Goal: Use online tool/utility: Use online tool/utility

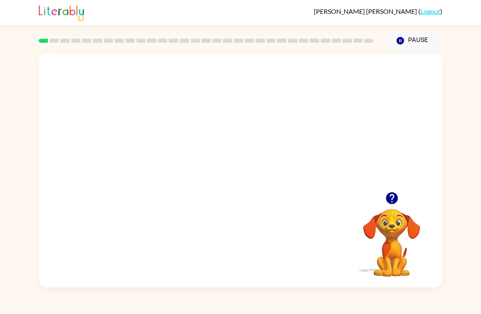
click at [217, 126] on video "Your browser must support playing .mp4 files to use Literably. Please try using…" at bounding box center [240, 123] width 403 height 138
click at [264, 147] on video "Your browser must support playing .mp4 files to use Literably. Please try using…" at bounding box center [240, 123] width 403 height 138
click at [289, 122] on video "Your browser must support playing .mp4 files to use Literably. Please try using…" at bounding box center [240, 123] width 403 height 138
click at [246, 169] on div at bounding box center [240, 175] width 52 height 30
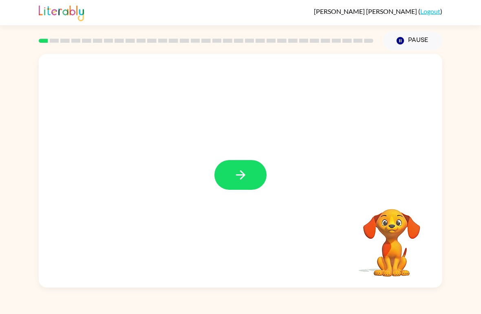
click at [245, 173] on icon "button" at bounding box center [240, 175] width 14 height 14
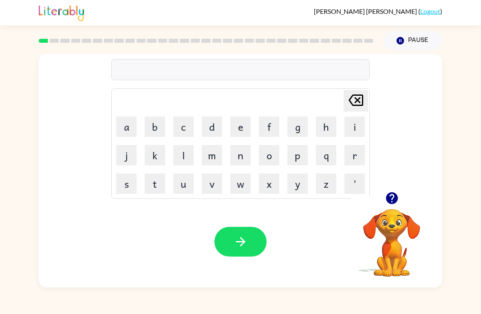
click at [156, 124] on button "b" at bounding box center [155, 126] width 20 height 20
click at [247, 120] on button "e" at bounding box center [240, 126] width 20 height 20
click at [295, 127] on button "g" at bounding box center [297, 126] width 20 height 20
click at [246, 246] on icon "button" at bounding box center [240, 242] width 14 height 14
click at [184, 154] on button "l" at bounding box center [183, 155] width 20 height 20
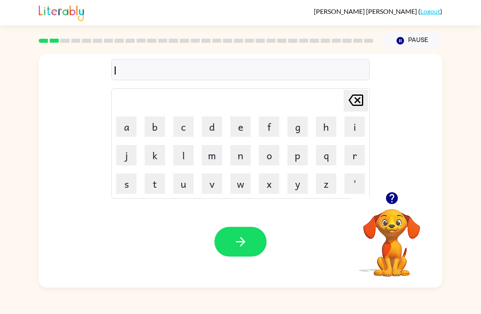
click at [274, 156] on button "o" at bounding box center [269, 155] width 20 height 20
click at [185, 185] on button "u" at bounding box center [183, 183] width 20 height 20
click at [209, 129] on button "d" at bounding box center [212, 126] width 20 height 20
click at [248, 241] on button "button" at bounding box center [240, 242] width 52 height 30
click at [220, 152] on button "m" at bounding box center [212, 155] width 20 height 20
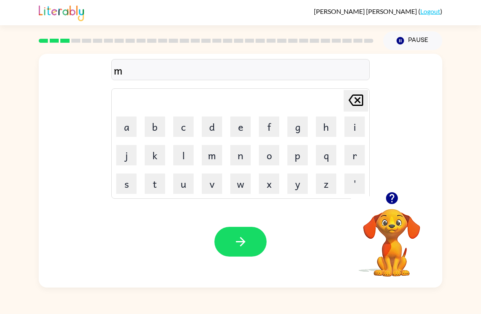
click at [124, 124] on button "a" at bounding box center [126, 126] width 20 height 20
click at [355, 152] on button "r" at bounding box center [354, 155] width 20 height 20
click at [134, 179] on button "s" at bounding box center [126, 183] width 20 height 20
click at [324, 126] on button "h" at bounding box center [326, 126] width 20 height 20
click at [245, 232] on button "button" at bounding box center [240, 242] width 52 height 30
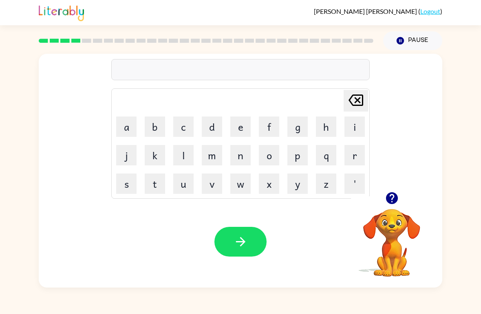
click at [127, 184] on button "s" at bounding box center [126, 183] width 20 height 20
click at [298, 153] on button "p" at bounding box center [297, 155] width 20 height 20
click at [267, 155] on button "o" at bounding box center [269, 155] width 20 height 20
click at [154, 182] on button "t" at bounding box center [155, 183] width 20 height 20
click at [256, 244] on button "button" at bounding box center [240, 242] width 52 height 30
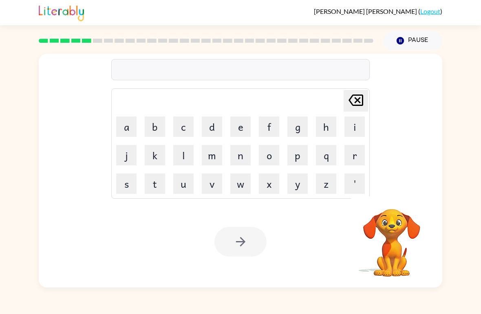
click at [301, 151] on button "p" at bounding box center [297, 155] width 20 height 20
click at [353, 154] on button "r" at bounding box center [354, 155] width 20 height 20
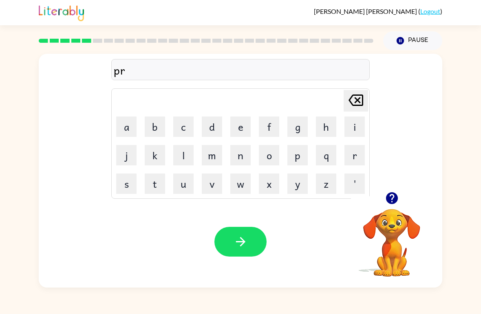
click at [275, 154] on button "o" at bounding box center [269, 155] width 20 height 20
click at [186, 180] on button "u" at bounding box center [183, 183] width 20 height 20
click at [215, 121] on button "d" at bounding box center [212, 126] width 20 height 20
click at [244, 234] on button "button" at bounding box center [240, 242] width 52 height 30
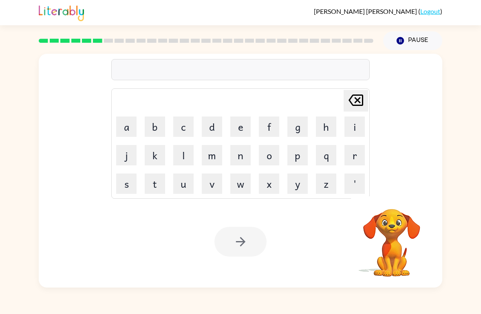
click at [296, 155] on button "p" at bounding box center [297, 155] width 20 height 20
click at [352, 121] on button "i" at bounding box center [354, 126] width 20 height 20
click at [242, 127] on button "e" at bounding box center [240, 126] width 20 height 20
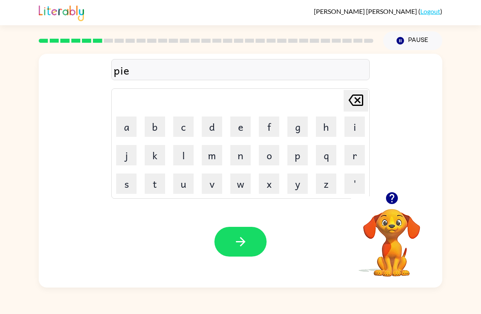
click at [246, 239] on icon "button" at bounding box center [240, 242] width 14 height 14
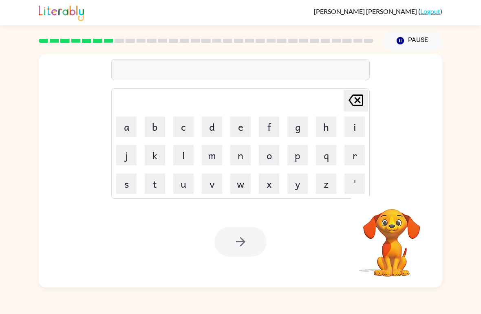
click at [136, 119] on button "a" at bounding box center [126, 126] width 20 height 20
click at [241, 153] on button "n" at bounding box center [240, 155] width 20 height 20
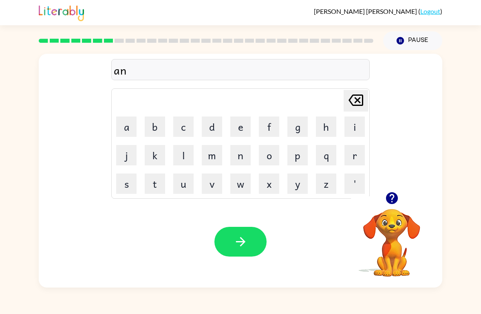
click at [160, 158] on button "k" at bounding box center [155, 155] width 20 height 20
click at [184, 156] on button "l" at bounding box center [183, 155] width 20 height 20
click at [248, 129] on button "e" at bounding box center [240, 126] width 20 height 20
click at [250, 242] on button "button" at bounding box center [240, 242] width 52 height 30
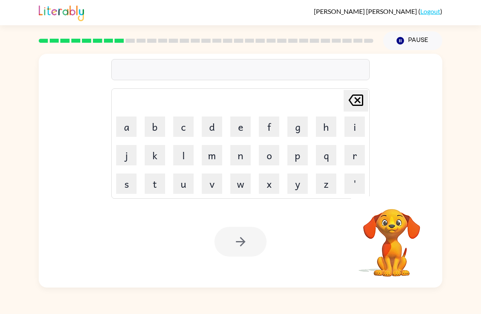
click at [163, 120] on button "b" at bounding box center [155, 126] width 20 height 20
click at [130, 122] on button "a" at bounding box center [126, 126] width 20 height 20
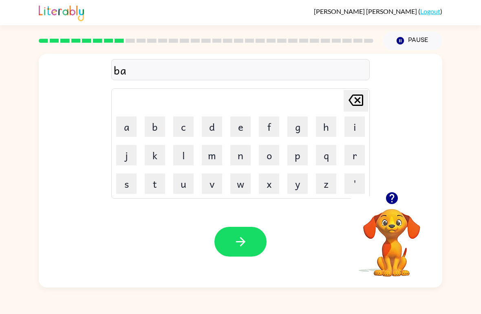
click at [160, 182] on button "t" at bounding box center [155, 183] width 20 height 20
click at [331, 129] on button "h" at bounding box center [326, 126] width 20 height 20
click at [241, 237] on icon "button" at bounding box center [240, 242] width 14 height 14
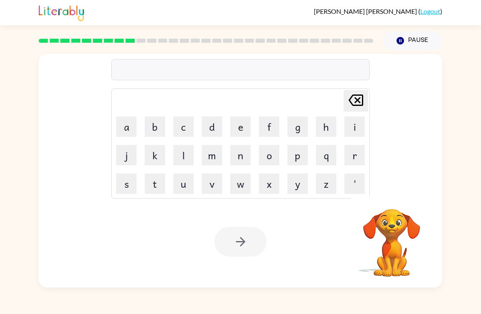
click at [190, 121] on button "c" at bounding box center [183, 126] width 20 height 20
click at [181, 155] on button "l" at bounding box center [183, 155] width 20 height 20
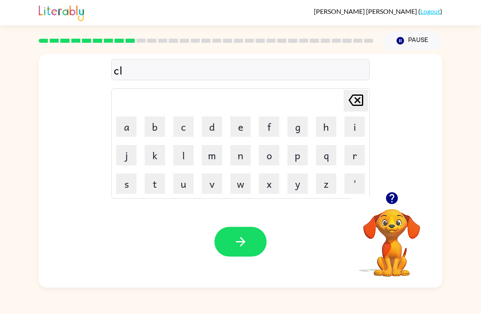
click at [274, 154] on button "o" at bounding box center [269, 155] width 20 height 20
click at [241, 185] on button "w" at bounding box center [240, 183] width 20 height 20
click at [242, 152] on button "n" at bounding box center [240, 155] width 20 height 20
click at [248, 244] on button "button" at bounding box center [240, 242] width 52 height 30
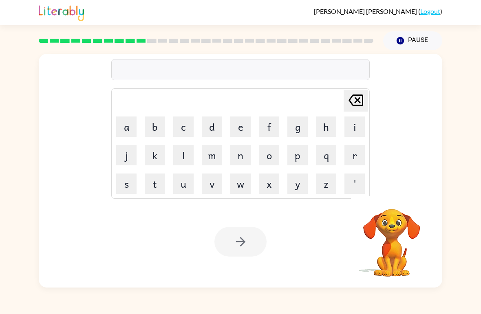
click at [357, 121] on button "i" at bounding box center [354, 126] width 20 height 20
click at [240, 152] on button "n" at bounding box center [240, 155] width 20 height 20
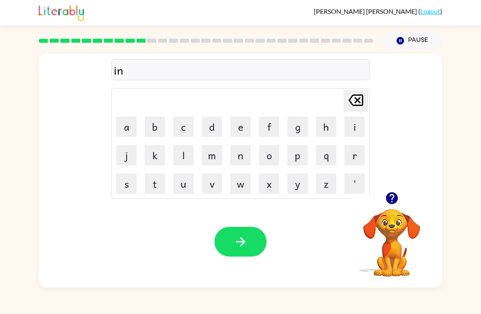
click at [131, 180] on button "s" at bounding box center [126, 183] width 20 height 20
click at [240, 125] on button "e" at bounding box center [240, 126] width 20 height 20
click at [356, 159] on button "r" at bounding box center [354, 155] width 20 height 20
click at [151, 186] on button "t" at bounding box center [155, 183] width 20 height 20
click at [250, 241] on button "button" at bounding box center [240, 242] width 52 height 30
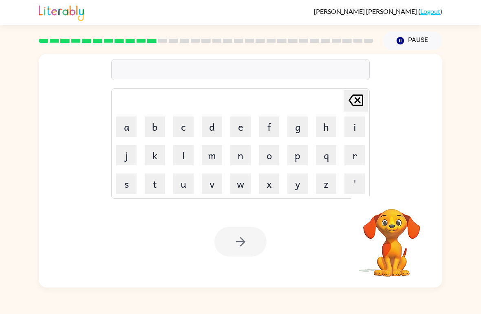
click at [181, 122] on button "c" at bounding box center [183, 126] width 20 height 20
click at [270, 152] on button "o" at bounding box center [269, 155] width 20 height 20
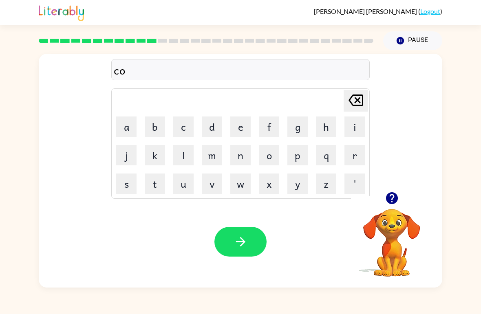
click at [217, 125] on button "d" at bounding box center [212, 126] width 20 height 20
click at [240, 133] on button "e" at bounding box center [240, 126] width 20 height 20
click at [248, 238] on button "button" at bounding box center [240, 242] width 52 height 30
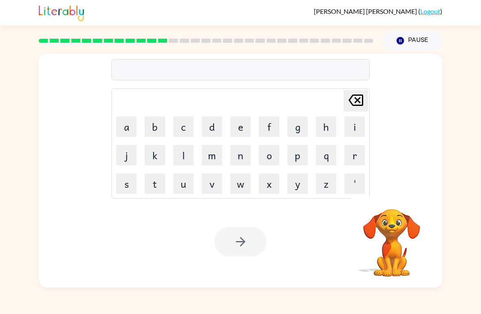
click at [214, 180] on button "v" at bounding box center [212, 183] width 20 height 20
click at [267, 164] on button "o" at bounding box center [269, 155] width 20 height 20
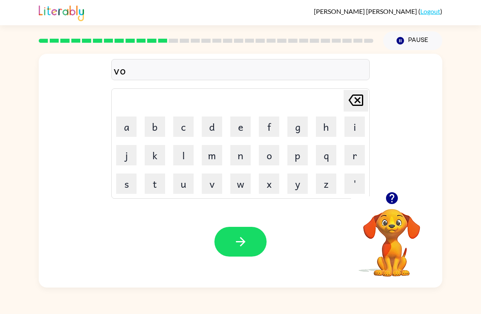
click at [186, 151] on button "l" at bounding box center [183, 155] width 20 height 20
click at [188, 181] on button "u" at bounding box center [183, 183] width 20 height 20
click at [219, 155] on button "m" at bounding box center [212, 155] width 20 height 20
click at [239, 129] on button "e" at bounding box center [240, 126] width 20 height 20
click at [244, 242] on icon "button" at bounding box center [239, 241] width 9 height 9
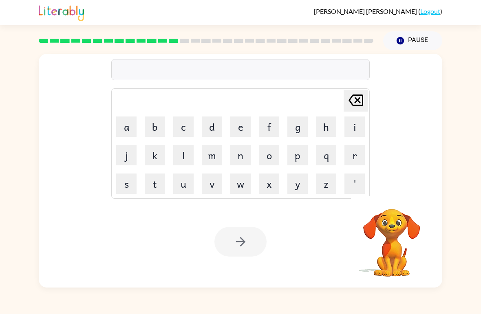
click at [128, 180] on button "s" at bounding box center [126, 183] width 20 height 20
click at [242, 184] on button "w" at bounding box center [240, 183] width 20 height 20
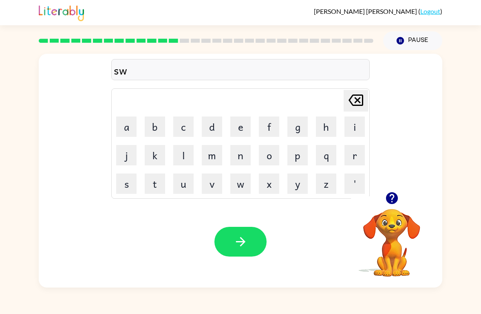
click at [243, 126] on button "e" at bounding box center [240, 126] width 20 height 20
click at [158, 176] on button "t" at bounding box center [155, 183] width 20 height 20
click at [246, 154] on button "n" at bounding box center [240, 155] width 20 height 20
click at [242, 120] on button "e" at bounding box center [240, 126] width 20 height 20
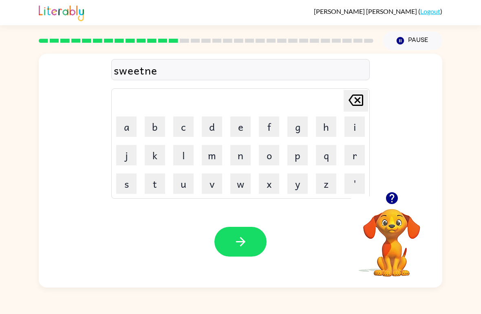
click at [135, 181] on button "s" at bounding box center [126, 183] width 20 height 20
click at [134, 181] on button "s" at bounding box center [126, 183] width 20 height 20
click at [246, 246] on icon "button" at bounding box center [240, 242] width 14 height 14
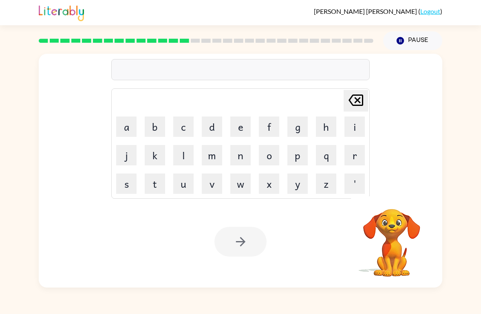
click at [298, 151] on button "p" at bounding box center [297, 155] width 20 height 20
click at [353, 122] on button "i" at bounding box center [354, 126] width 20 height 20
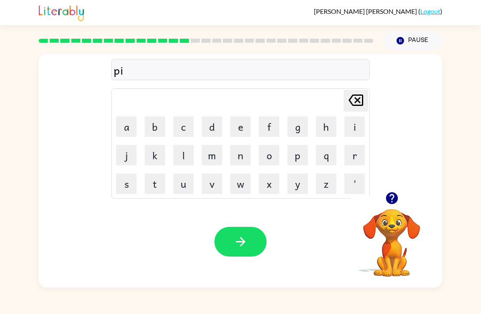
click at [185, 153] on button "l" at bounding box center [183, 155] width 20 height 20
click at [274, 156] on button "o" at bounding box center [269, 155] width 20 height 20
click at [157, 178] on button "t" at bounding box center [155, 183] width 20 height 20
click at [259, 237] on button "button" at bounding box center [240, 242] width 52 height 30
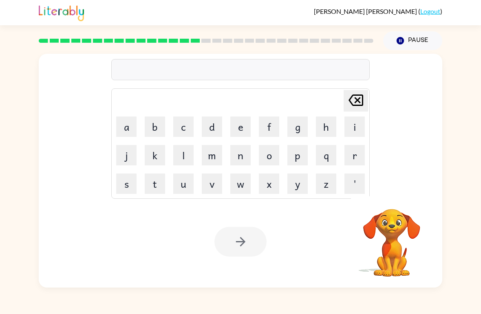
click at [270, 120] on button "f" at bounding box center [269, 126] width 20 height 20
click at [276, 151] on button "o" at bounding box center [269, 155] width 20 height 20
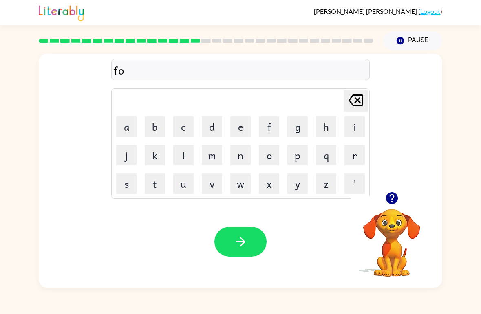
click at [360, 153] on button "r" at bounding box center [354, 155] width 20 height 20
click at [162, 151] on button "k" at bounding box center [155, 155] width 20 height 20
click at [249, 241] on button "button" at bounding box center [240, 242] width 52 height 30
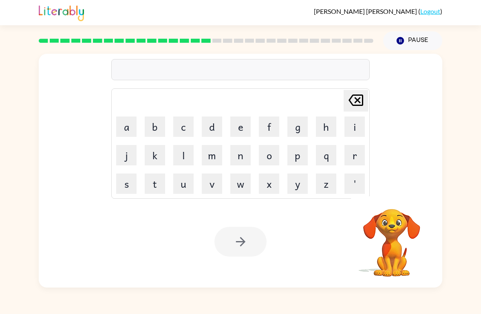
click at [245, 176] on button "w" at bounding box center [240, 183] width 20 height 20
click at [246, 122] on button "e" at bounding box center [240, 126] width 20 height 20
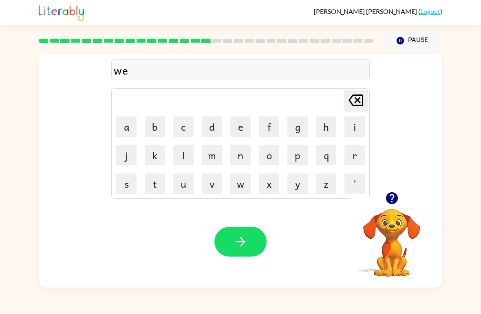
click at [156, 122] on button "b" at bounding box center [155, 126] width 20 height 20
click at [250, 232] on button "button" at bounding box center [240, 242] width 52 height 30
click at [274, 120] on button "f" at bounding box center [269, 126] width 20 height 20
click at [185, 158] on button "l" at bounding box center [183, 155] width 20 height 20
click at [351, 124] on button "i" at bounding box center [354, 126] width 20 height 20
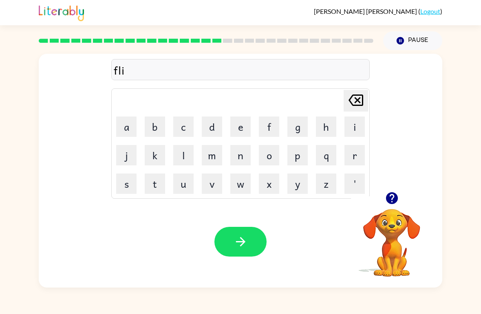
click at [296, 151] on button "p" at bounding box center [297, 155] width 20 height 20
click at [353, 121] on button "i" at bounding box center [354, 126] width 20 height 20
click at [244, 156] on button "n" at bounding box center [240, 155] width 20 height 20
click at [298, 128] on button "g" at bounding box center [297, 126] width 20 height 20
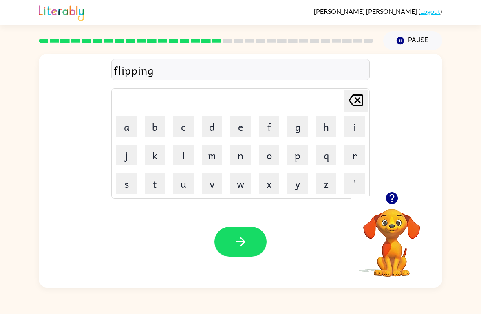
click at [248, 236] on button "button" at bounding box center [240, 242] width 52 height 30
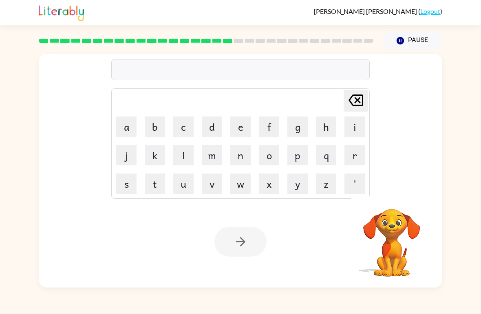
click at [133, 183] on button "s" at bounding box center [126, 183] width 20 height 20
click at [243, 154] on button "n" at bounding box center [240, 155] width 20 height 20
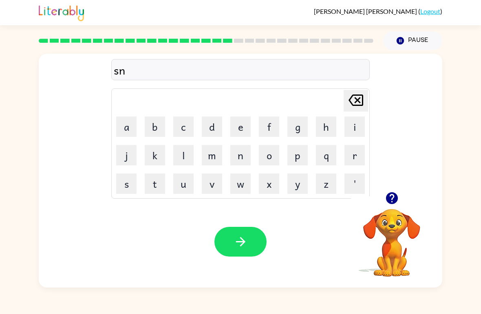
click at [270, 155] on button "o" at bounding box center [269, 155] width 20 height 20
click at [353, 154] on button "r" at bounding box center [354, 155] width 20 height 20
click at [153, 177] on button "t" at bounding box center [155, 183] width 20 height 20
click at [256, 242] on button "button" at bounding box center [240, 242] width 52 height 30
click at [388, 194] on icon "button" at bounding box center [391, 198] width 12 height 12
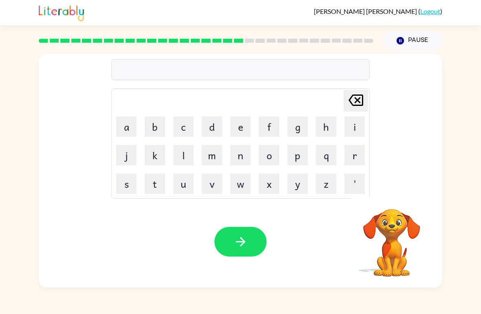
click at [246, 122] on button "e" at bounding box center [240, 126] width 20 height 20
click at [132, 127] on button "a" at bounding box center [126, 126] width 20 height 20
click at [128, 187] on button "s" at bounding box center [126, 183] width 20 height 20
click at [297, 176] on button "y" at bounding box center [297, 183] width 20 height 20
click at [244, 245] on icon "button" at bounding box center [240, 242] width 14 height 14
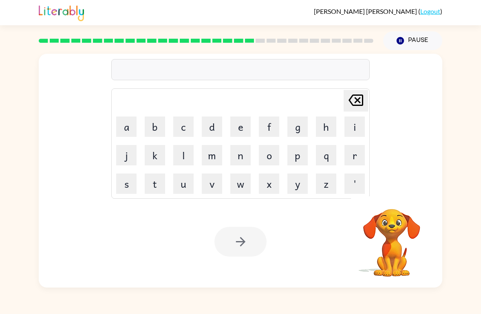
click at [217, 129] on button "d" at bounding box center [212, 126] width 20 height 20
click at [352, 125] on button "i" at bounding box center [354, 126] width 20 height 20
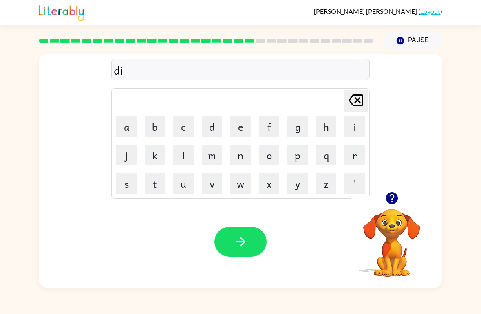
click at [130, 181] on button "s" at bounding box center [126, 183] width 20 height 20
click at [327, 128] on button "h" at bounding box center [326, 126] width 20 height 20
click at [248, 123] on button "e" at bounding box center [240, 126] width 20 height 20
click at [132, 181] on button "s" at bounding box center [126, 183] width 20 height 20
click at [250, 246] on button "button" at bounding box center [240, 242] width 52 height 30
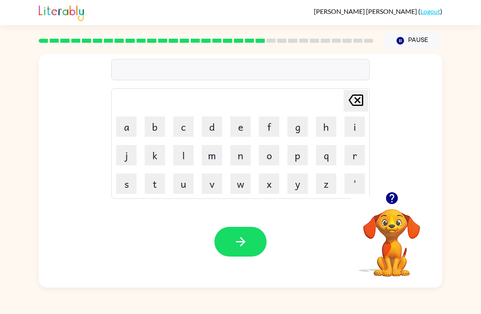
click at [275, 123] on button "f" at bounding box center [269, 126] width 20 height 20
click at [190, 152] on button "l" at bounding box center [183, 155] width 20 height 20
click at [186, 184] on button "u" at bounding box center [183, 183] width 20 height 20
click at [159, 178] on button "t" at bounding box center [155, 183] width 20 height 20
click at [239, 124] on button "e" at bounding box center [240, 126] width 20 height 20
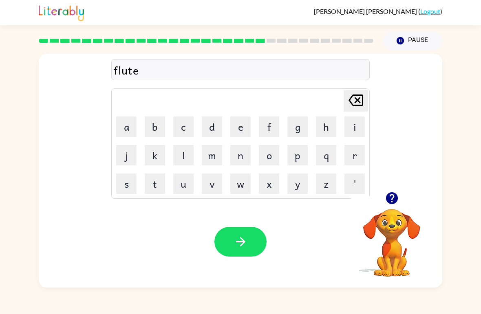
click at [247, 238] on icon "button" at bounding box center [240, 242] width 14 height 14
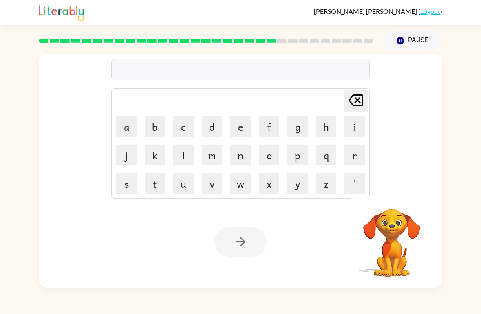
click at [214, 154] on button "m" at bounding box center [212, 155] width 20 height 20
click at [354, 121] on button "i" at bounding box center [354, 126] width 20 height 20
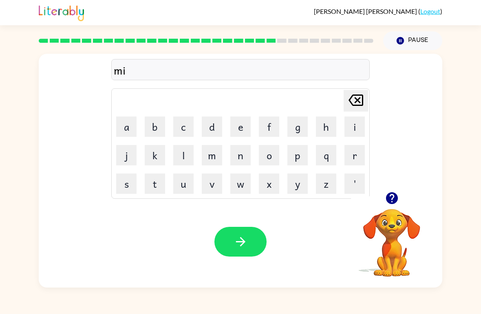
click at [216, 124] on button "d" at bounding box center [212, 126] width 20 height 20
click at [248, 157] on button "n" at bounding box center [240, 155] width 20 height 20
click at [355, 125] on button "i" at bounding box center [354, 126] width 20 height 20
click at [395, 200] on icon "button" at bounding box center [391, 198] width 12 height 12
click at [304, 123] on button "g" at bounding box center [297, 126] width 20 height 20
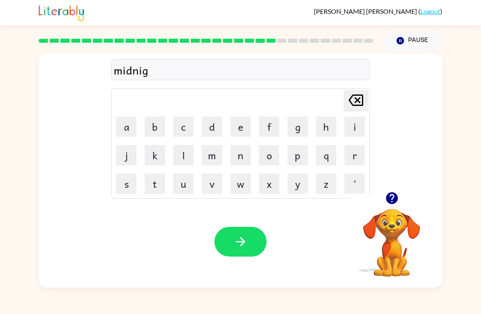
click at [328, 123] on button "h" at bounding box center [326, 126] width 20 height 20
click at [165, 179] on button "t" at bounding box center [155, 183] width 20 height 20
click at [253, 241] on button "button" at bounding box center [240, 242] width 52 height 30
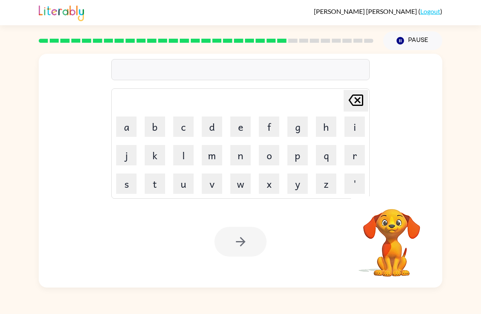
click at [246, 180] on button "w" at bounding box center [240, 183] width 20 height 20
click at [357, 120] on button "i" at bounding box center [354, 126] width 20 height 20
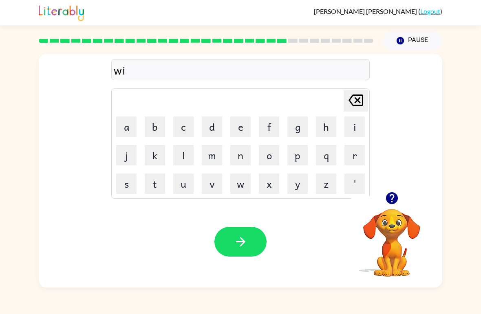
click at [249, 149] on button "n" at bounding box center [240, 155] width 20 height 20
click at [163, 184] on button "t" at bounding box center [155, 183] width 20 height 20
click at [244, 125] on button "e" at bounding box center [240, 126] width 20 height 20
click at [354, 156] on button "r" at bounding box center [354, 155] width 20 height 20
click at [247, 247] on icon "button" at bounding box center [240, 242] width 14 height 14
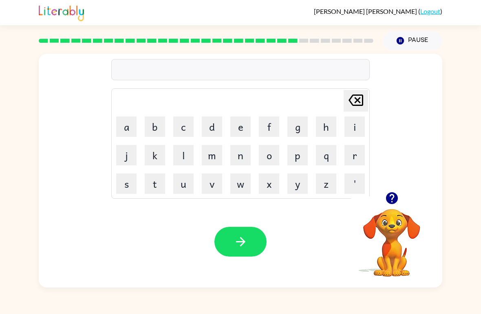
click at [216, 123] on button "d" at bounding box center [212, 126] width 20 height 20
click at [242, 129] on button "e" at bounding box center [240, 126] width 20 height 20
click at [187, 129] on button "c" at bounding box center [183, 126] width 20 height 20
click at [351, 124] on button "i" at bounding box center [354, 126] width 20 height 20
click at [218, 130] on button "d" at bounding box center [212, 126] width 20 height 20
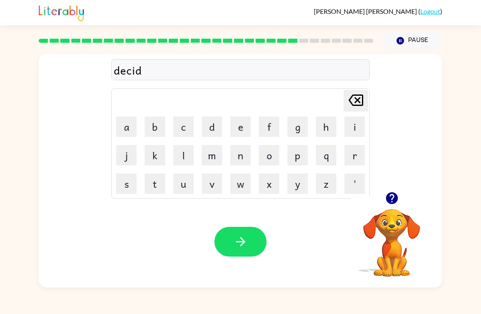
click at [357, 124] on button "i" at bounding box center [354, 126] width 20 height 20
click at [248, 153] on button "n" at bounding box center [240, 155] width 20 height 20
click at [301, 124] on button "g" at bounding box center [297, 126] width 20 height 20
click at [250, 240] on button "button" at bounding box center [240, 242] width 52 height 30
click at [275, 155] on button "o" at bounding box center [269, 155] width 20 height 20
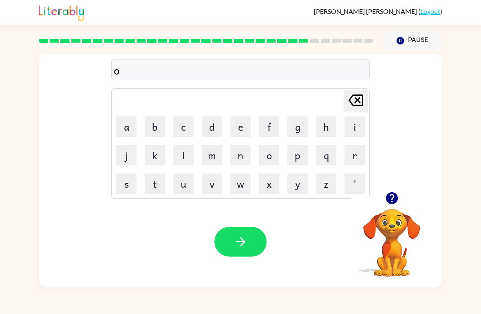
click at [189, 126] on button "c" at bounding box center [183, 126] width 20 height 20
click at [156, 152] on button "k" at bounding box center [155, 155] width 20 height 20
click at [242, 125] on button "e" at bounding box center [240, 126] width 20 height 20
click at [159, 178] on button "t" at bounding box center [155, 183] width 20 height 20
click at [355, 95] on icon at bounding box center [355, 99] width 15 height 11
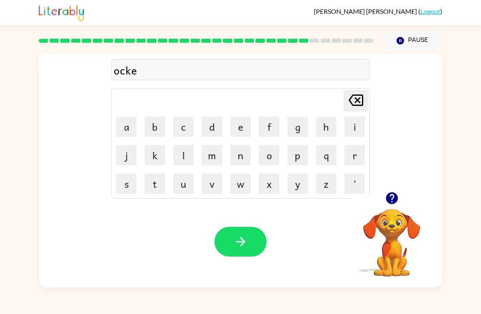
click at [355, 95] on icon at bounding box center [355, 99] width 15 height 11
click at [353, 98] on icon "[PERSON_NAME] last character input" at bounding box center [356, 100] width 20 height 20
click at [354, 100] on icon "[PERSON_NAME] last character input" at bounding box center [356, 100] width 20 height 20
click at [356, 150] on button "r" at bounding box center [354, 155] width 20 height 20
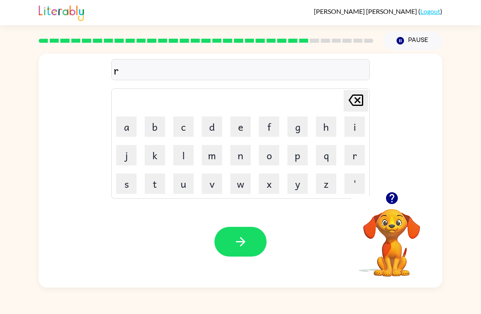
click at [276, 153] on button "o" at bounding box center [269, 155] width 20 height 20
click at [189, 122] on button "c" at bounding box center [183, 126] width 20 height 20
click at [160, 149] on button "k" at bounding box center [155, 155] width 20 height 20
click at [188, 125] on button "c" at bounding box center [183, 126] width 20 height 20
click at [161, 184] on button "t" at bounding box center [155, 183] width 20 height 20
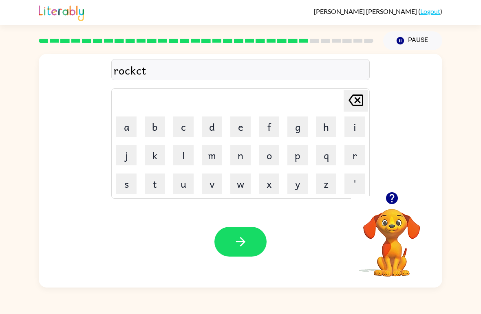
click at [350, 104] on icon "[PERSON_NAME] last character input" at bounding box center [356, 100] width 20 height 20
click at [242, 129] on button "e" at bounding box center [240, 126] width 20 height 20
click at [158, 177] on button "t" at bounding box center [155, 183] width 20 height 20
click at [248, 246] on button "button" at bounding box center [240, 242] width 52 height 30
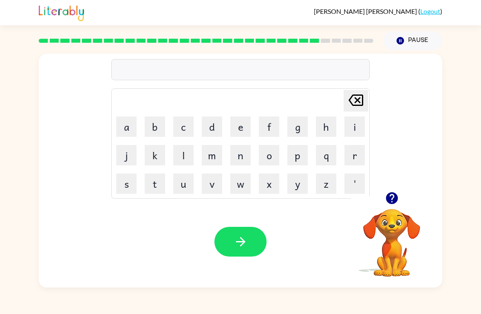
click at [186, 182] on button "u" at bounding box center [183, 183] width 20 height 20
click at [246, 155] on button "n" at bounding box center [240, 155] width 20 height 20
click at [355, 120] on button "i" at bounding box center [354, 126] width 20 height 20
click at [272, 125] on button "f" at bounding box center [269, 126] width 20 height 20
click at [270, 154] on button "o" at bounding box center [269, 155] width 20 height 20
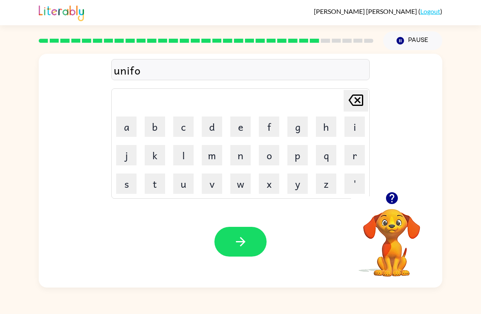
click at [359, 152] on button "r" at bounding box center [354, 155] width 20 height 20
click at [215, 156] on button "m" at bounding box center [212, 155] width 20 height 20
click at [249, 242] on button "button" at bounding box center [240, 242] width 52 height 30
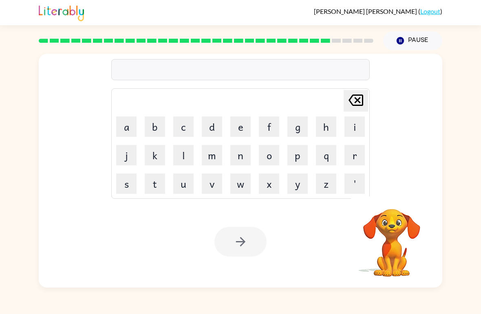
click at [191, 122] on button "c" at bounding box center [183, 126] width 20 height 20
click at [329, 125] on button "h" at bounding box center [326, 126] width 20 height 20
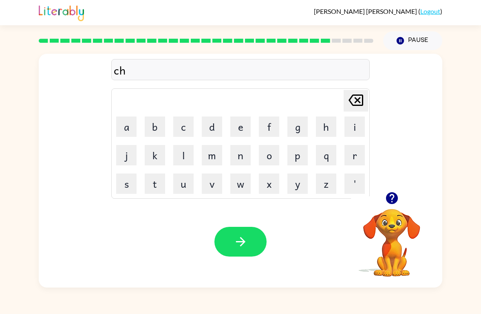
click at [133, 127] on button "a" at bounding box center [126, 126] width 20 height 20
click at [356, 117] on button "i" at bounding box center [354, 126] width 20 height 20
click at [245, 153] on button "n" at bounding box center [240, 155] width 20 height 20
click at [252, 239] on button "button" at bounding box center [240, 242] width 52 height 30
click at [184, 123] on button "c" at bounding box center [183, 126] width 20 height 20
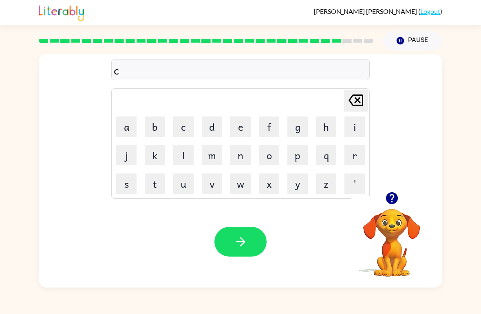
click at [324, 125] on button "h" at bounding box center [326, 126] width 20 height 20
click at [186, 181] on button "u" at bounding box center [183, 183] width 20 height 20
click at [246, 157] on button "n" at bounding box center [240, 155] width 20 height 20
click at [160, 147] on button "k" at bounding box center [155, 155] width 20 height 20
click at [250, 244] on button "button" at bounding box center [240, 242] width 52 height 30
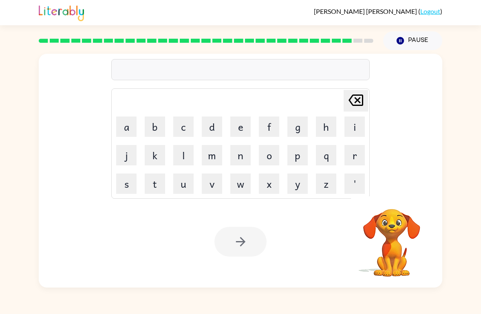
click at [157, 182] on button "t" at bounding box center [155, 183] width 20 height 20
click at [324, 129] on button "h" at bounding box center [326, 126] width 20 height 20
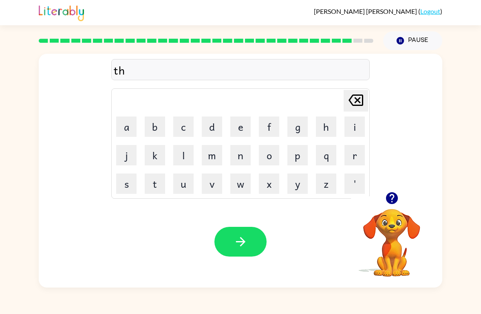
click at [354, 128] on button "i" at bounding box center [354, 126] width 20 height 20
click at [355, 148] on button "r" at bounding box center [354, 155] width 20 height 20
click at [126, 180] on button "s" at bounding box center [126, 183] width 20 height 20
click at [161, 180] on button "t" at bounding box center [155, 183] width 20 height 20
click at [258, 239] on button "button" at bounding box center [240, 242] width 52 height 30
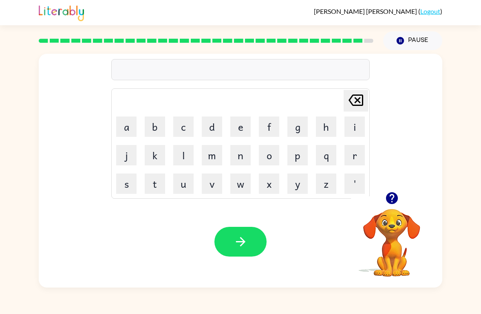
click at [268, 125] on button "f" at bounding box center [269, 126] width 20 height 20
click at [360, 119] on button "i" at bounding box center [354, 126] width 20 height 20
click at [393, 195] on icon "button" at bounding box center [391, 198] width 12 height 12
click at [245, 157] on button "n" at bounding box center [240, 155] width 20 height 20
click at [301, 125] on button "g" at bounding box center [297, 126] width 20 height 20
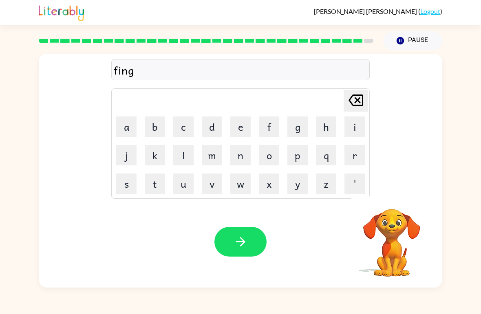
click at [238, 124] on button "e" at bounding box center [240, 126] width 20 height 20
click at [354, 152] on button "r" at bounding box center [354, 155] width 20 height 20
click at [247, 148] on button "n" at bounding box center [240, 155] width 20 height 20
click at [132, 125] on button "a" at bounding box center [126, 126] width 20 height 20
click at [352, 120] on button "i" at bounding box center [354, 126] width 20 height 20
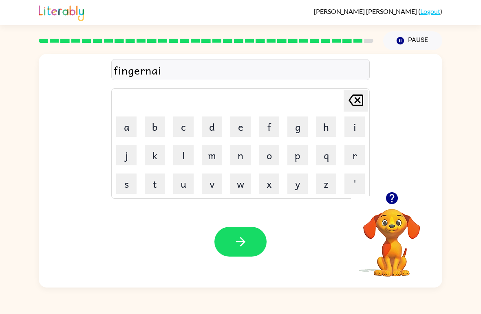
click at [185, 155] on button "l" at bounding box center [183, 155] width 20 height 20
click at [252, 246] on button "button" at bounding box center [240, 242] width 52 height 30
